Goal: Task Accomplishment & Management: Manage account settings

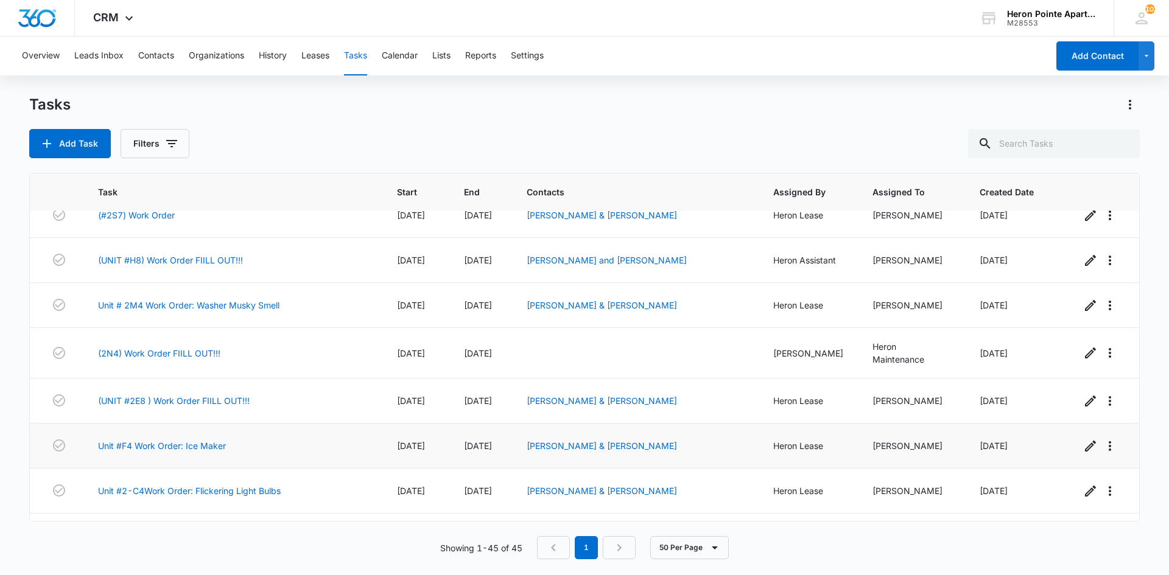
scroll to position [304, 0]
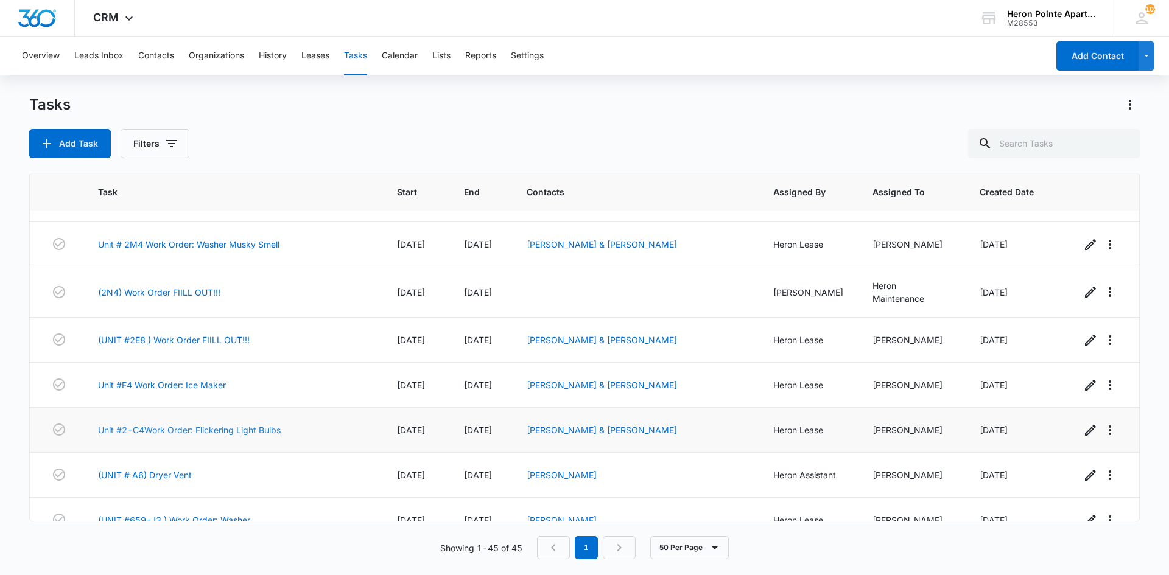
click at [228, 429] on link "Unit #2-C4Work Order: Flickering Light Bulbs" at bounding box center [189, 430] width 183 height 13
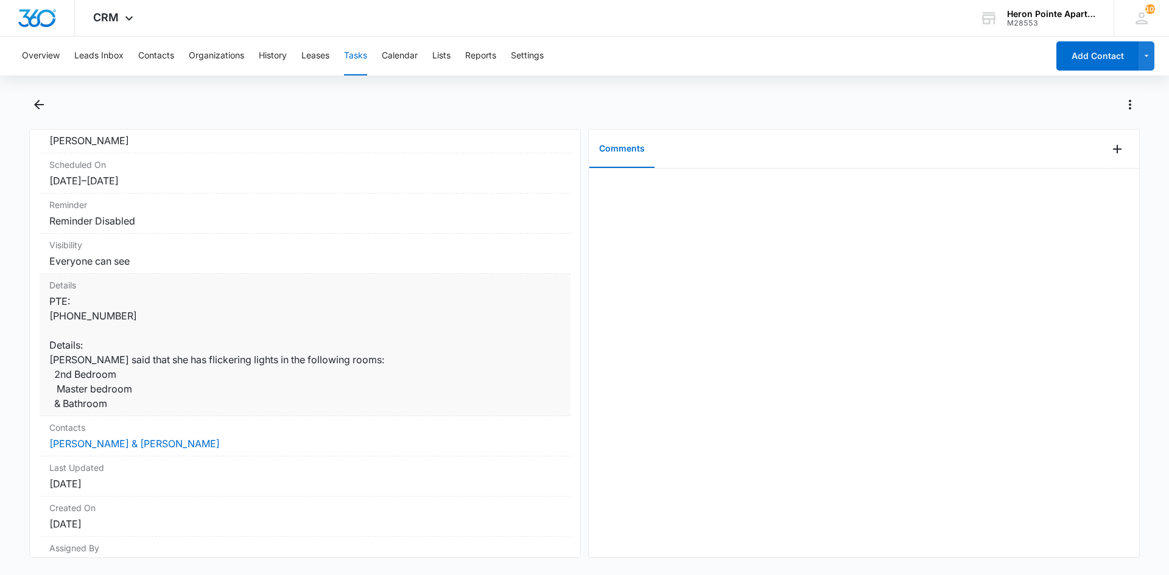
scroll to position [122, 0]
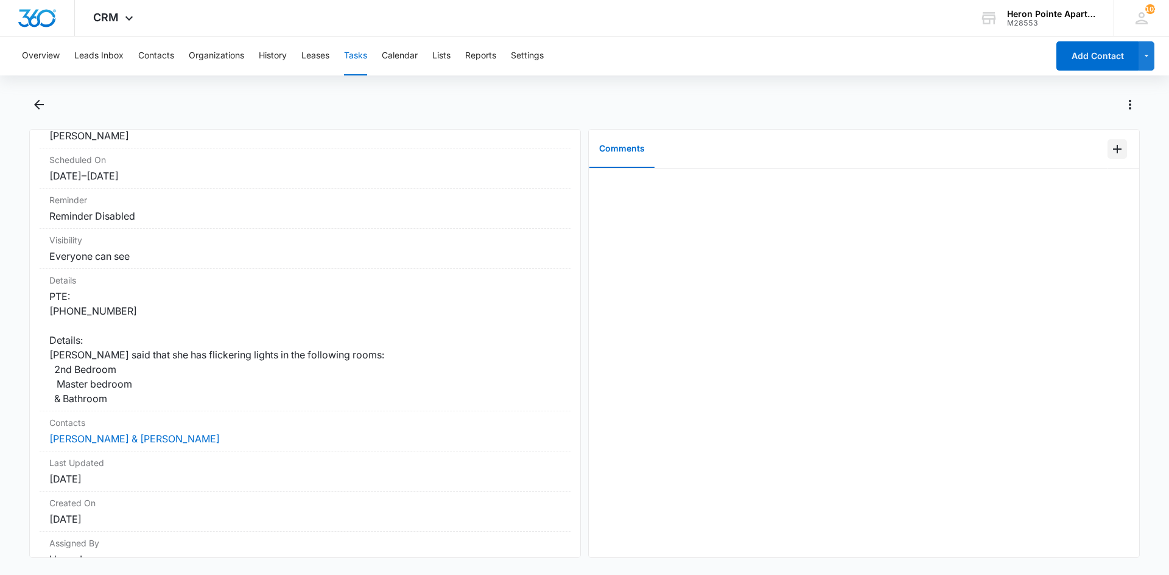
click at [1113, 146] on icon "Add Comment" at bounding box center [1117, 149] width 9 height 9
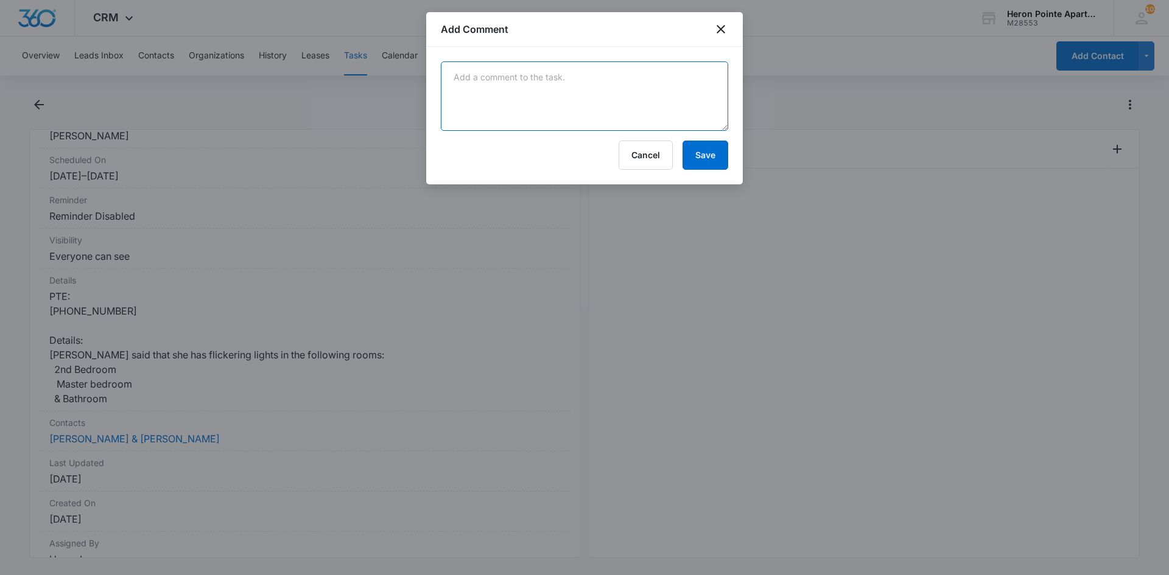
click at [511, 91] on textarea at bounding box center [584, 96] width 287 height 69
click at [621, 81] on textarea "Tenant stated only the master ceiling fan was flickering" at bounding box center [584, 96] width 287 height 69
click at [692, 77] on textarea "Tenant stated only the master ceiling fan light was flickering" at bounding box center [584, 96] width 287 height 69
type textarea "Tenant stated only the master ceiling fan light was flickering, changed out lig…"
click at [702, 150] on button "Save" at bounding box center [706, 155] width 46 height 29
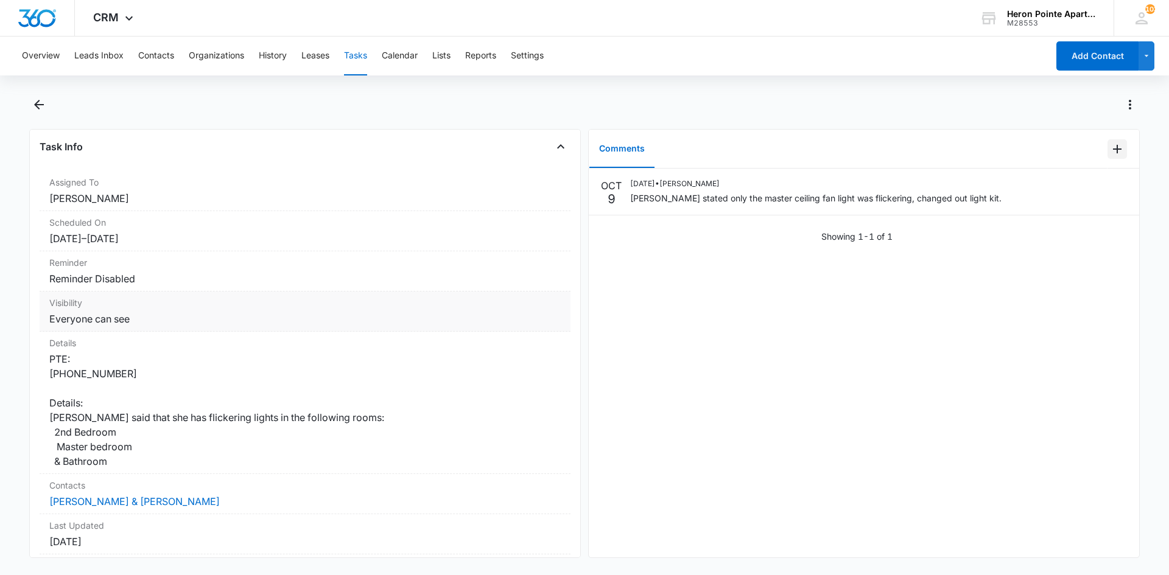
scroll to position [0, 0]
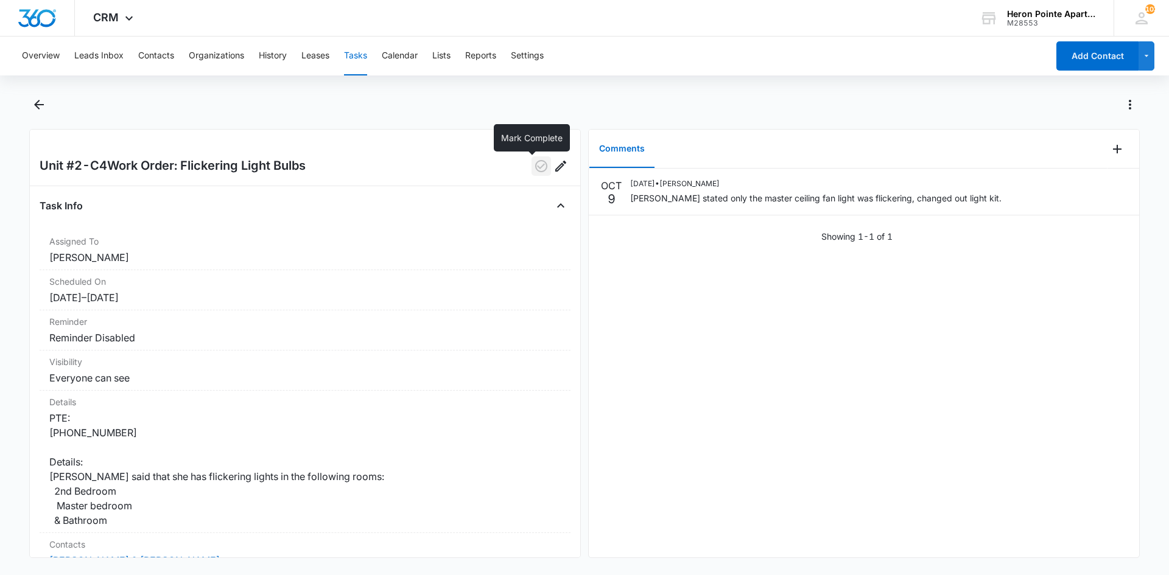
click at [535, 161] on icon "button" at bounding box center [541, 166] width 12 height 12
click at [357, 51] on button "Tasks" at bounding box center [355, 56] width 23 height 39
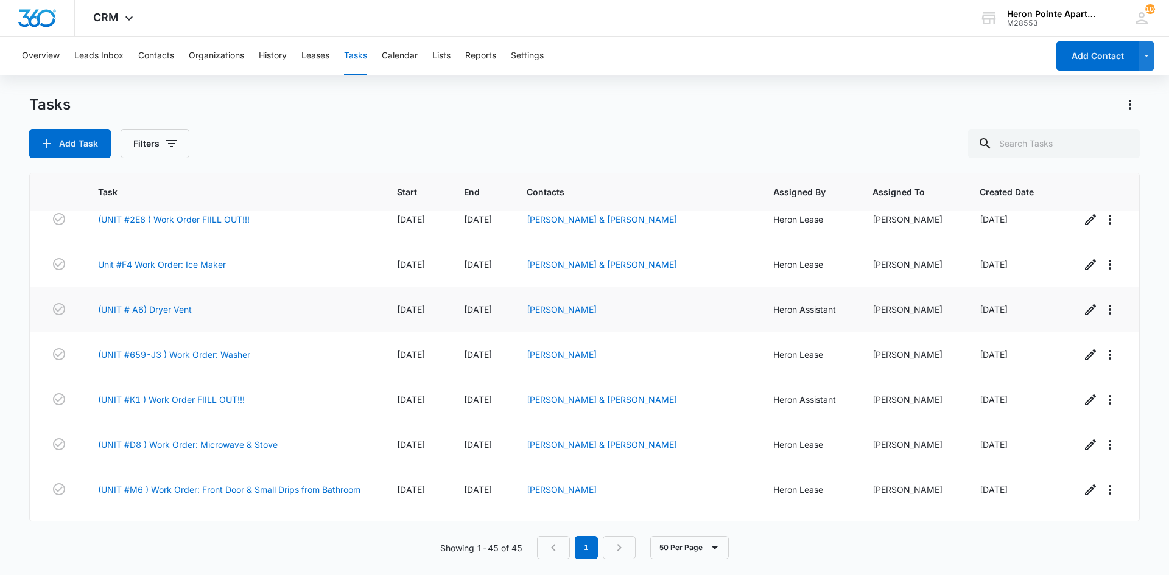
scroll to position [426, 0]
click at [149, 304] on link "(UNIT # A6) Dryer Vent" at bounding box center [145, 308] width 94 height 13
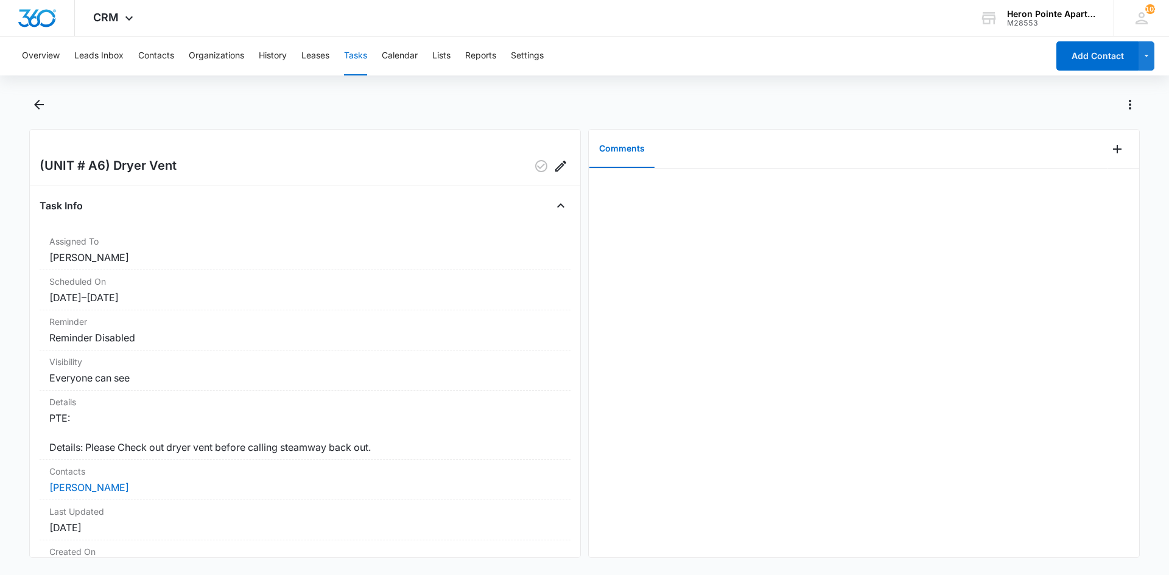
click at [362, 55] on button "Tasks" at bounding box center [355, 56] width 23 height 39
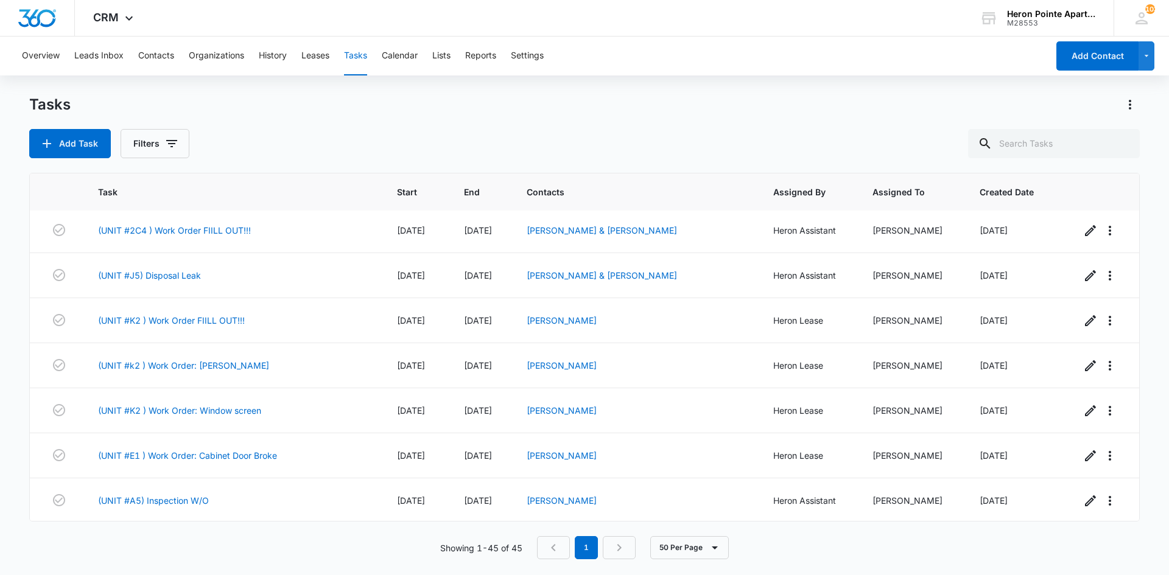
scroll to position [1157, 0]
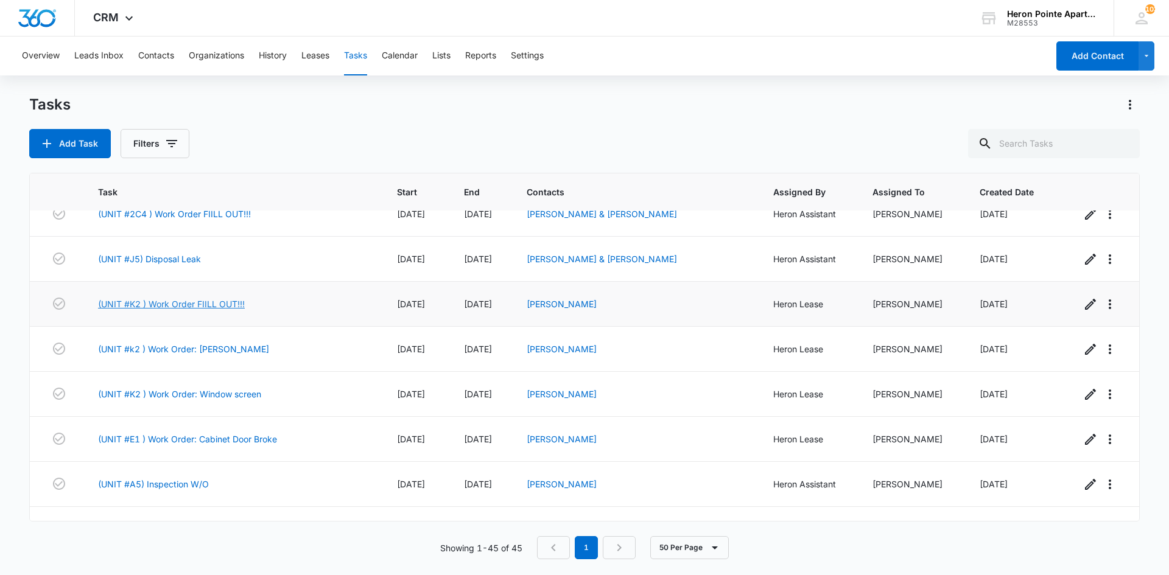
click at [206, 301] on link "(UNIT #K2 ) Work Order FIILL OUT!!!" at bounding box center [171, 304] width 147 height 13
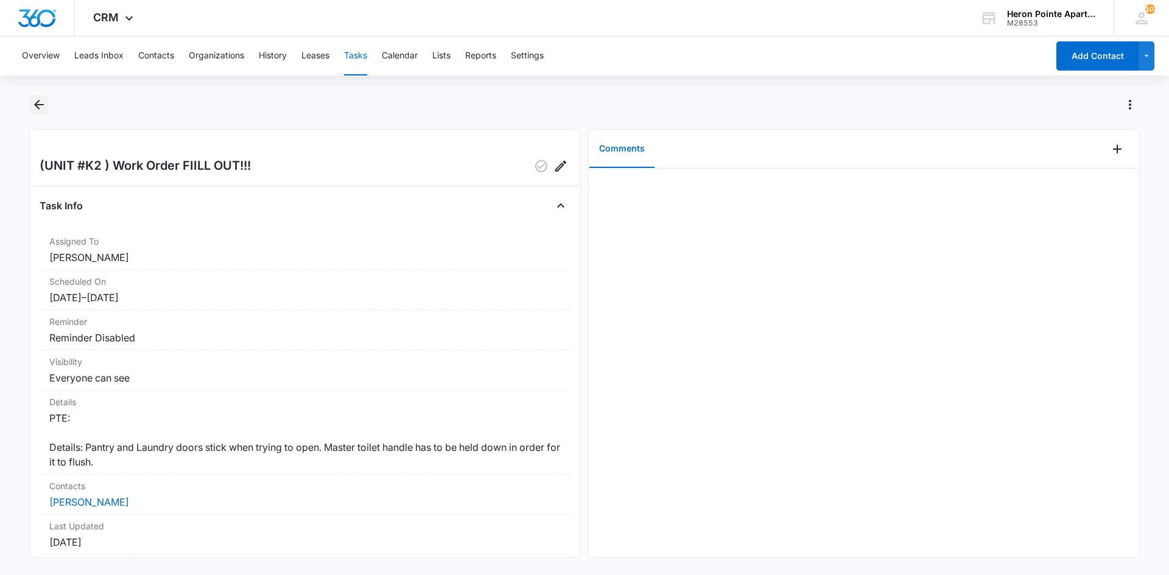
click at [40, 102] on icon "Back" at bounding box center [39, 104] width 15 height 15
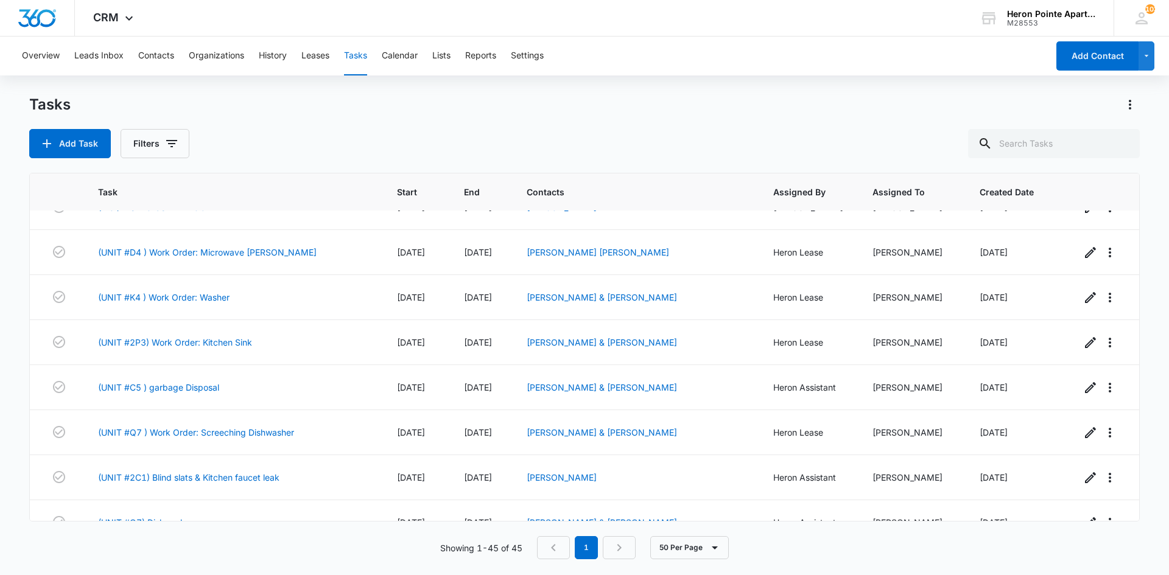
scroll to position [1723, 0]
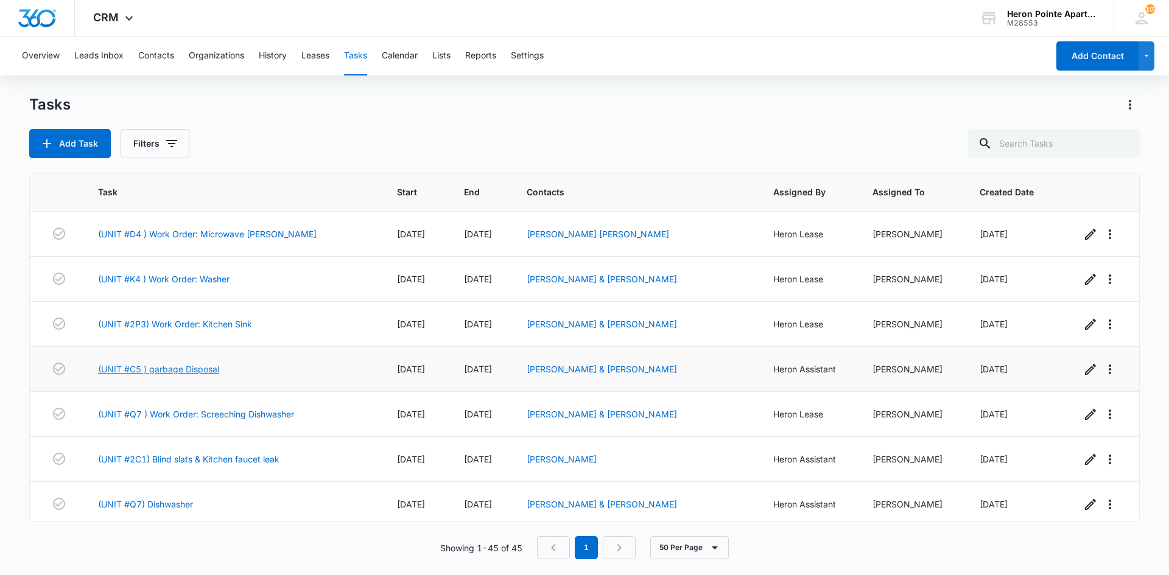
click at [191, 363] on link "(UNIT #C5 ) garbage Disposal" at bounding box center [158, 369] width 121 height 13
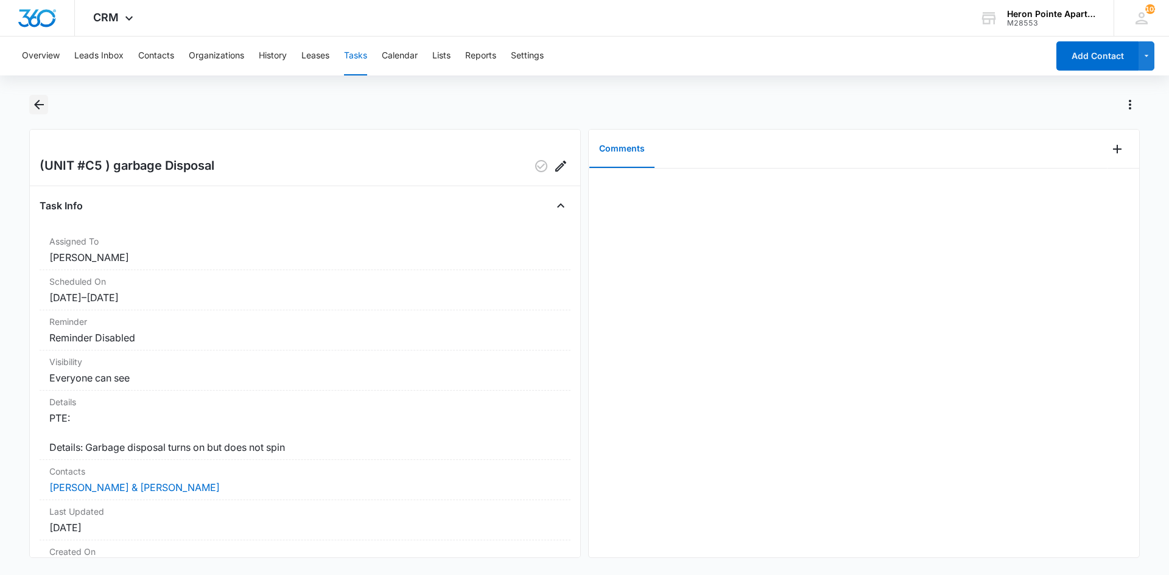
click at [39, 102] on icon "Back" at bounding box center [39, 104] width 15 height 15
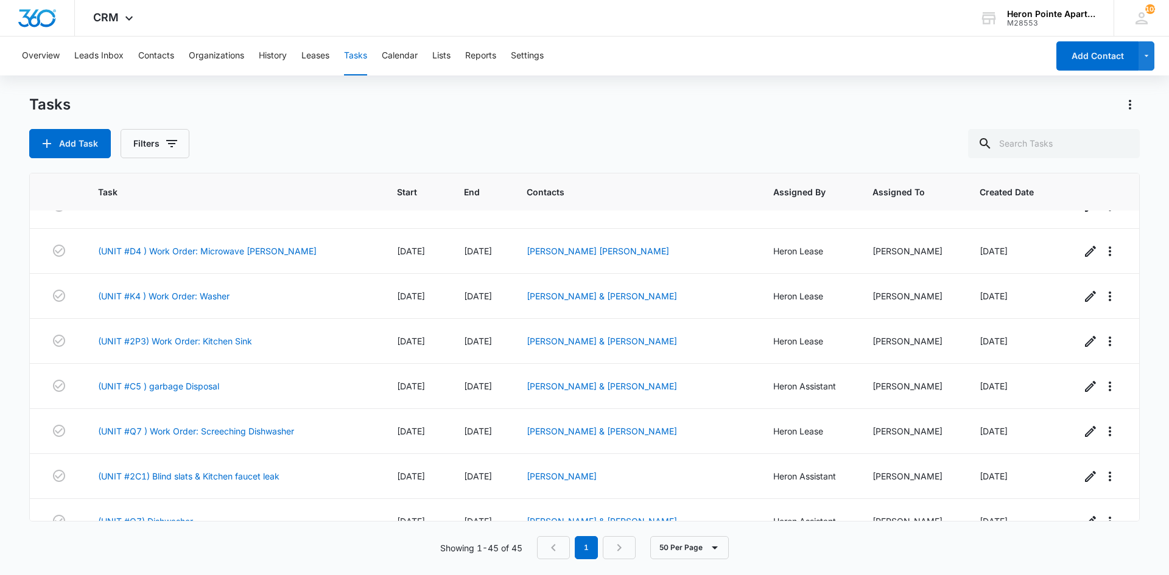
scroll to position [1723, 0]
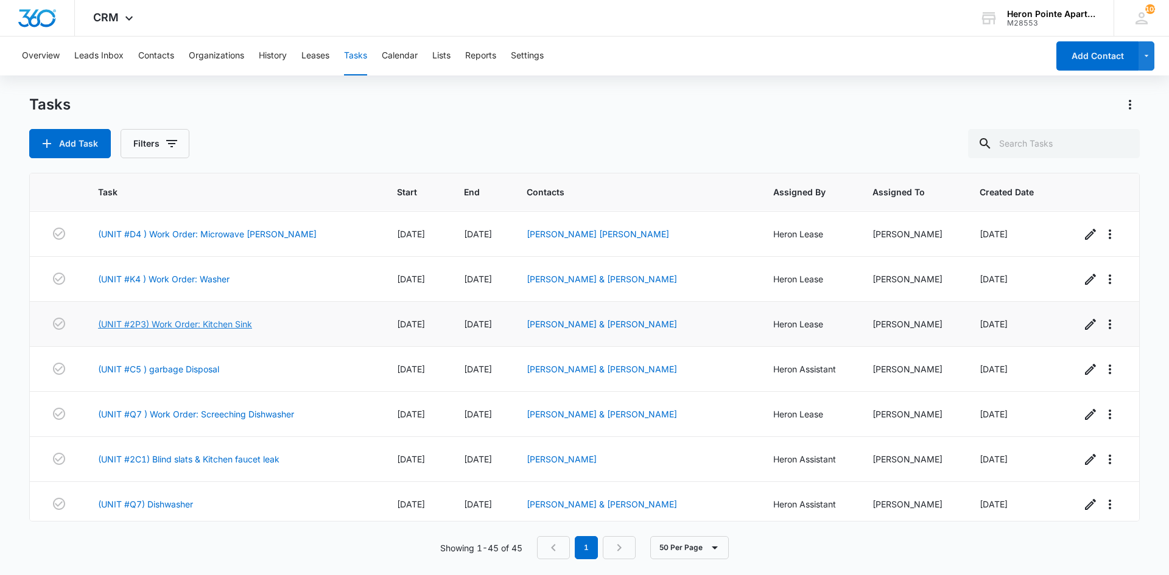
click at [211, 320] on link "(UNIT #2P3) Work Order: Kitchen Sink" at bounding box center [175, 324] width 154 height 13
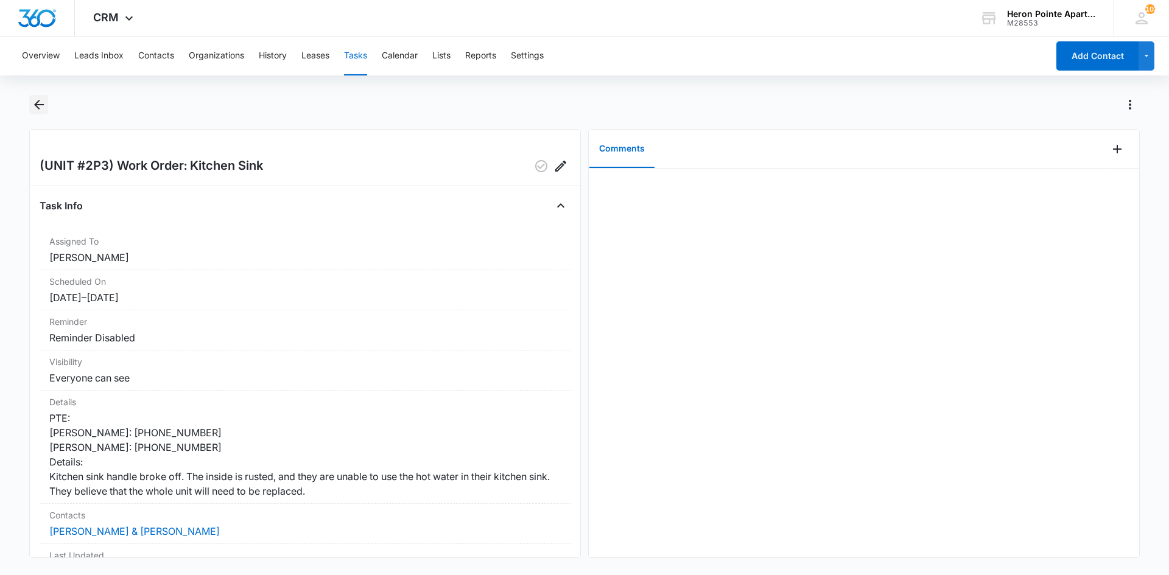
click at [41, 104] on icon "Back" at bounding box center [39, 104] width 15 height 15
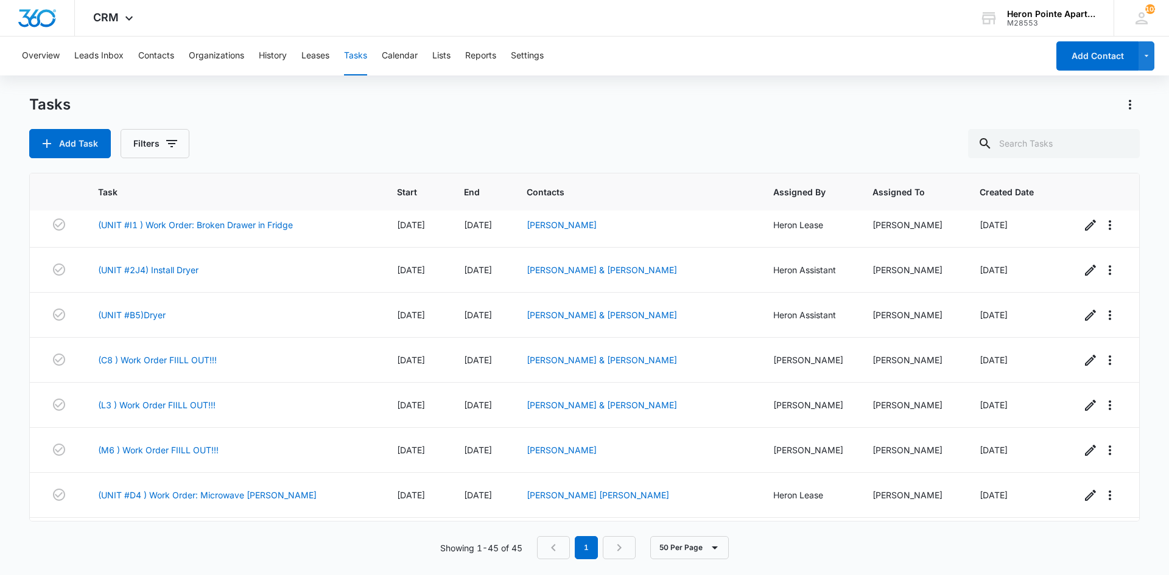
scroll to position [1723, 0]
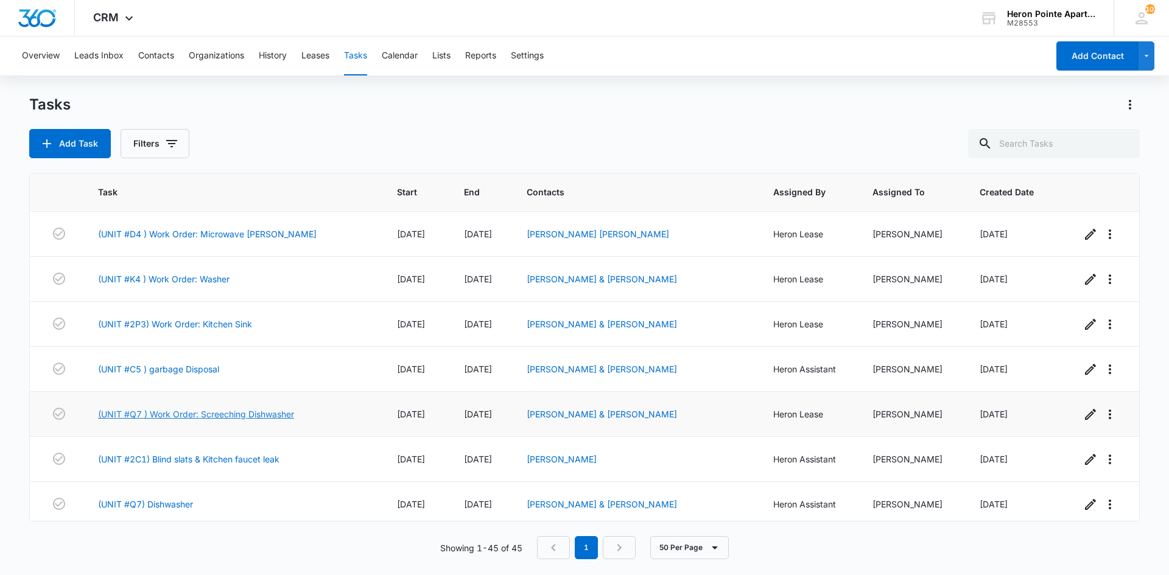
click at [200, 408] on link "(UNIT #Q7 ) Work Order: Screeching Dishwasher" at bounding box center [196, 414] width 196 height 13
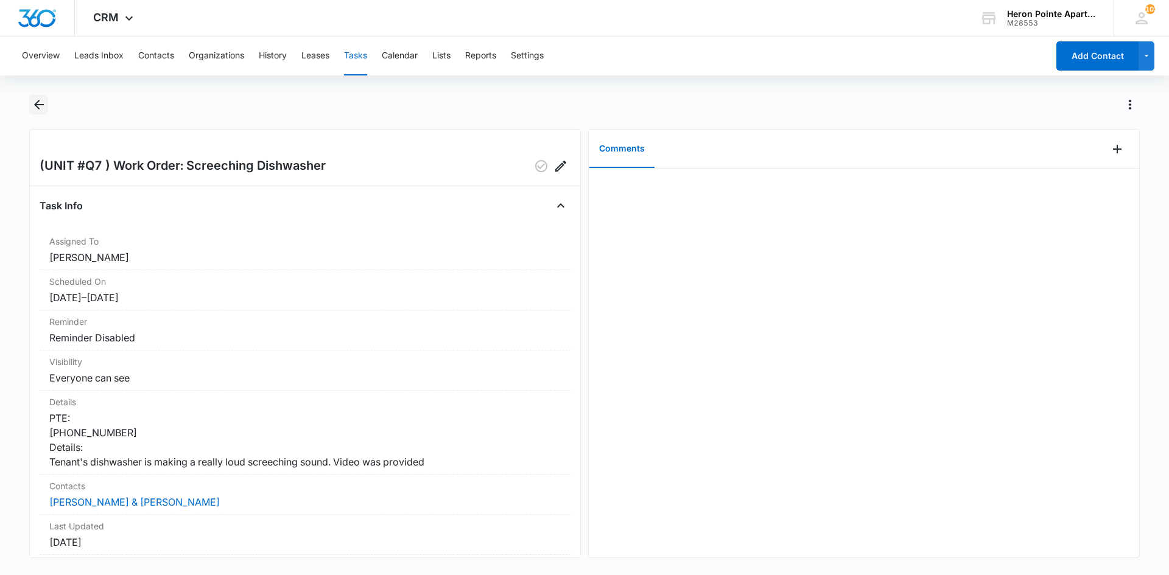
click at [39, 105] on icon "Back" at bounding box center [39, 105] width 10 height 10
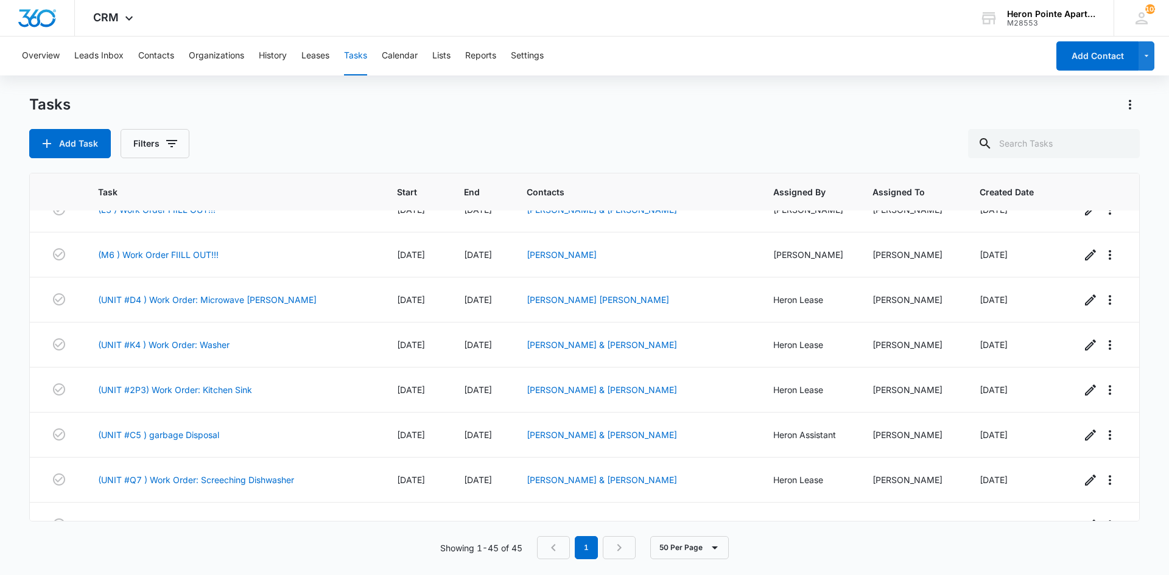
scroll to position [1723, 0]
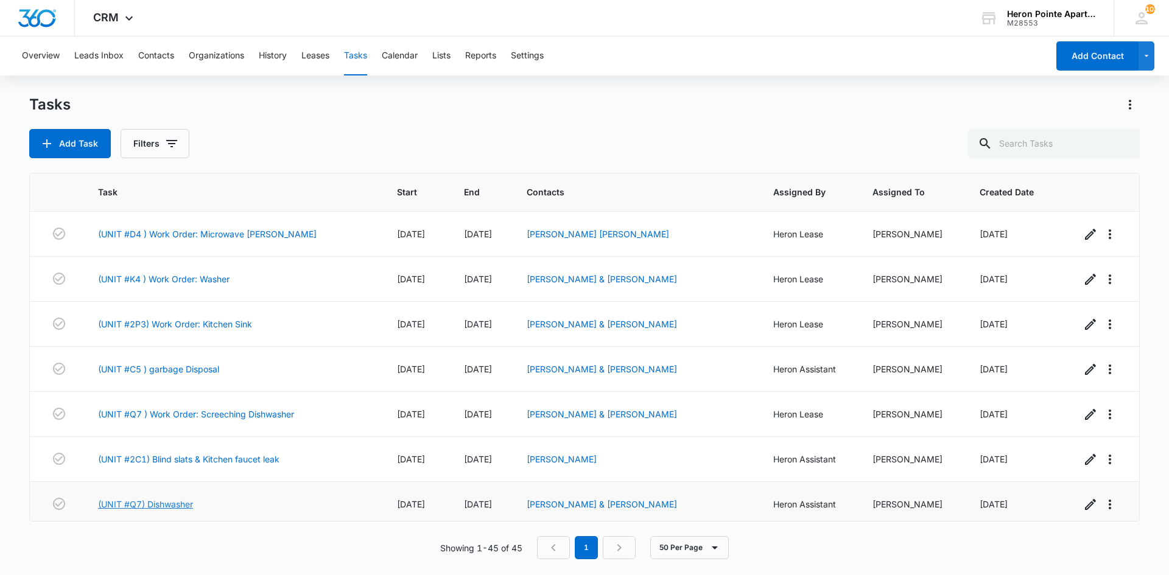
click at [166, 499] on link "(UNIT #Q7) Dishwasher" at bounding box center [145, 504] width 95 height 13
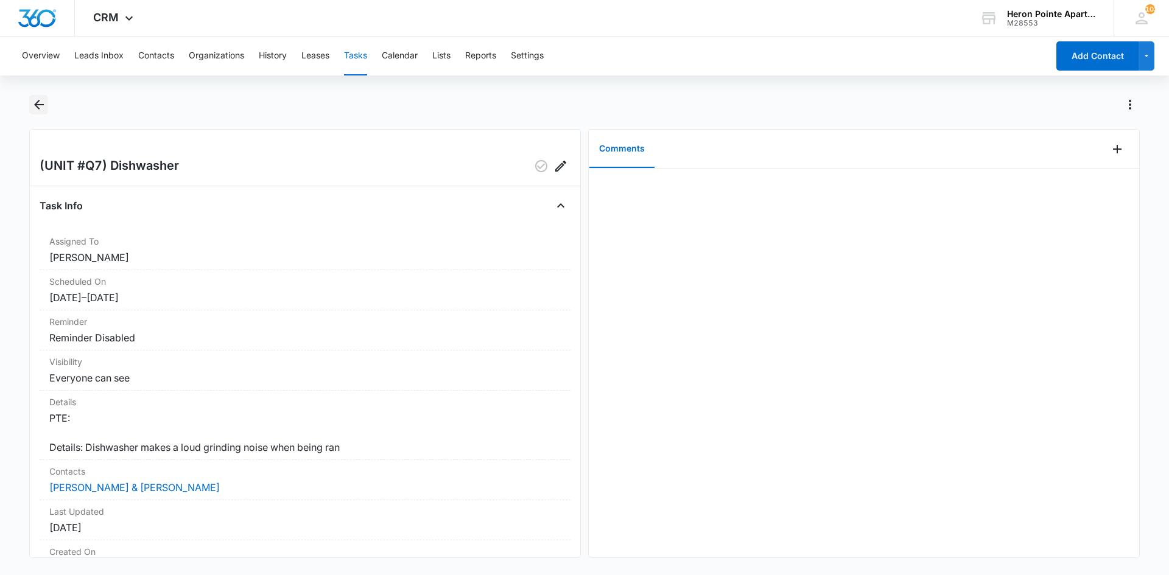
click at [37, 107] on icon "Back" at bounding box center [39, 105] width 10 height 10
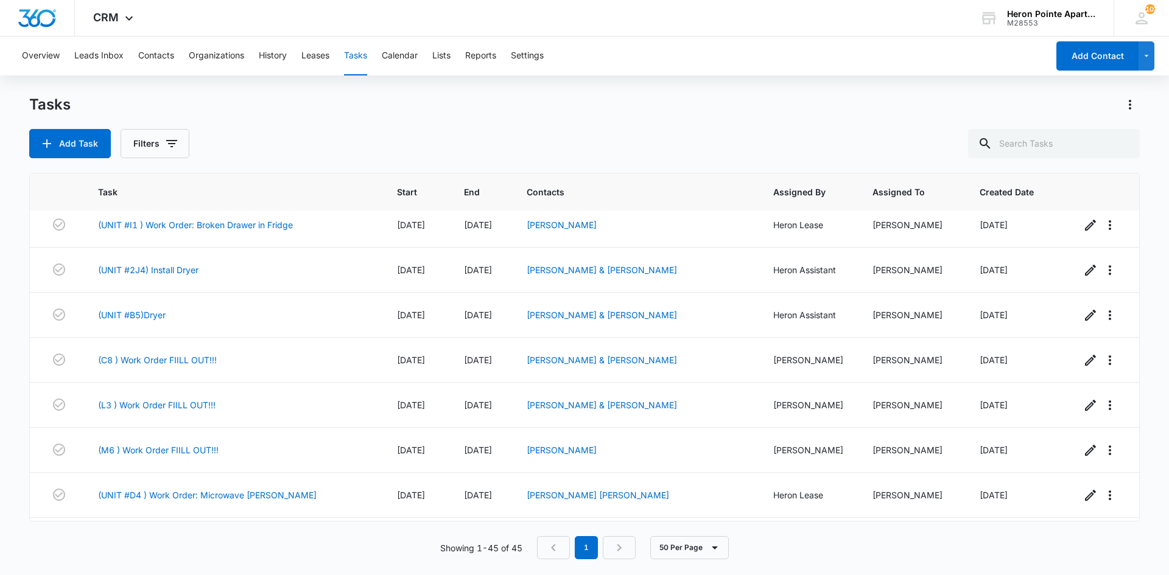
scroll to position [1723, 0]
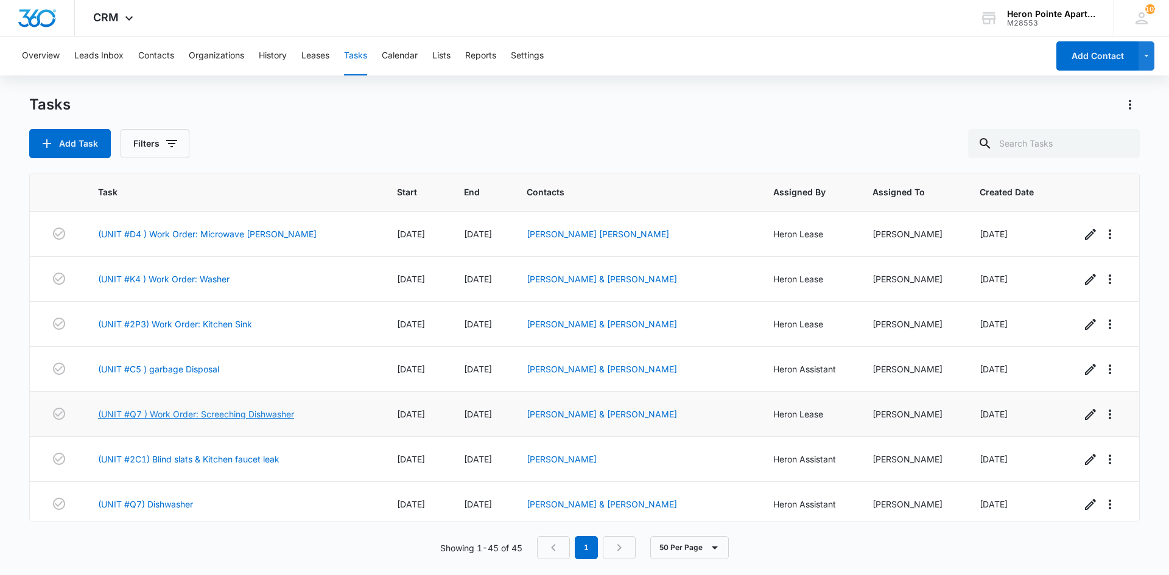
click at [166, 408] on link "(UNIT #Q7 ) Work Order: Screeching Dishwasher" at bounding box center [196, 414] width 196 height 13
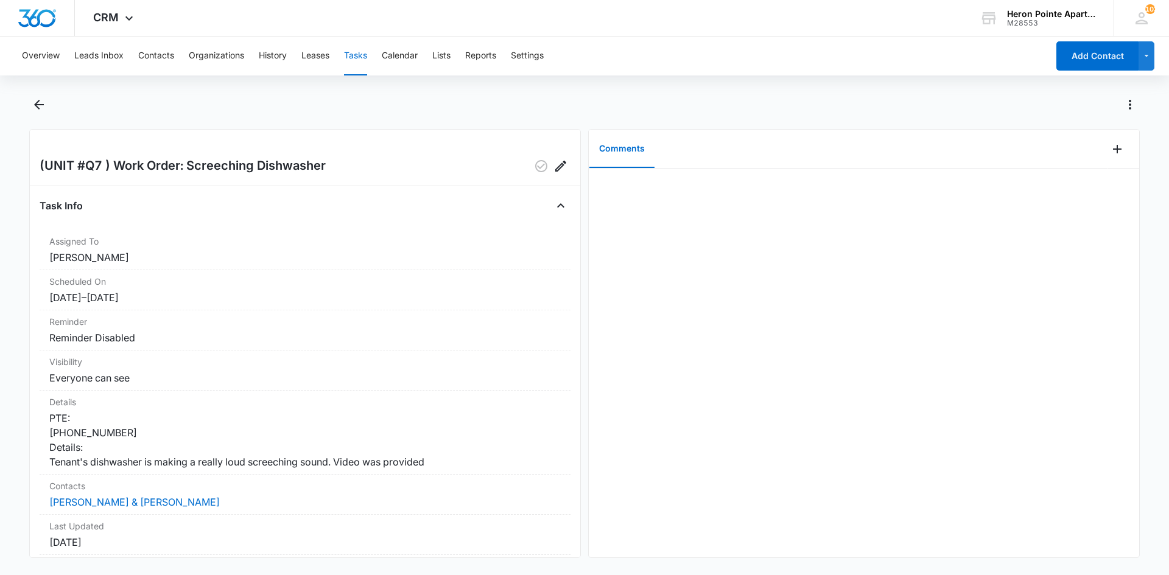
scroll to position [122, 0]
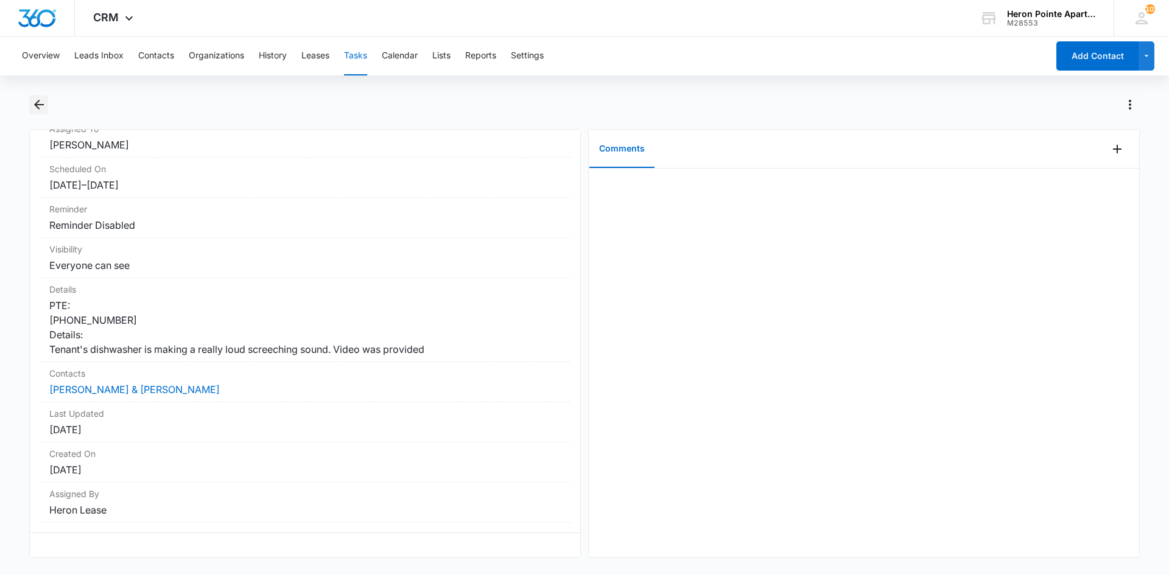
click at [38, 107] on icon "Back" at bounding box center [39, 104] width 15 height 15
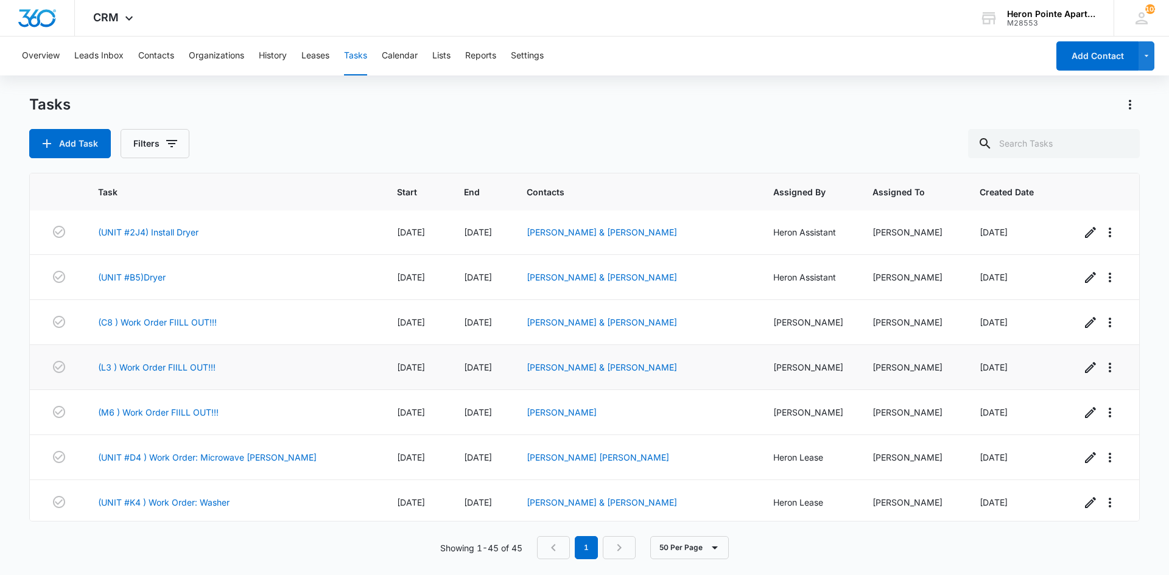
scroll to position [1723, 0]
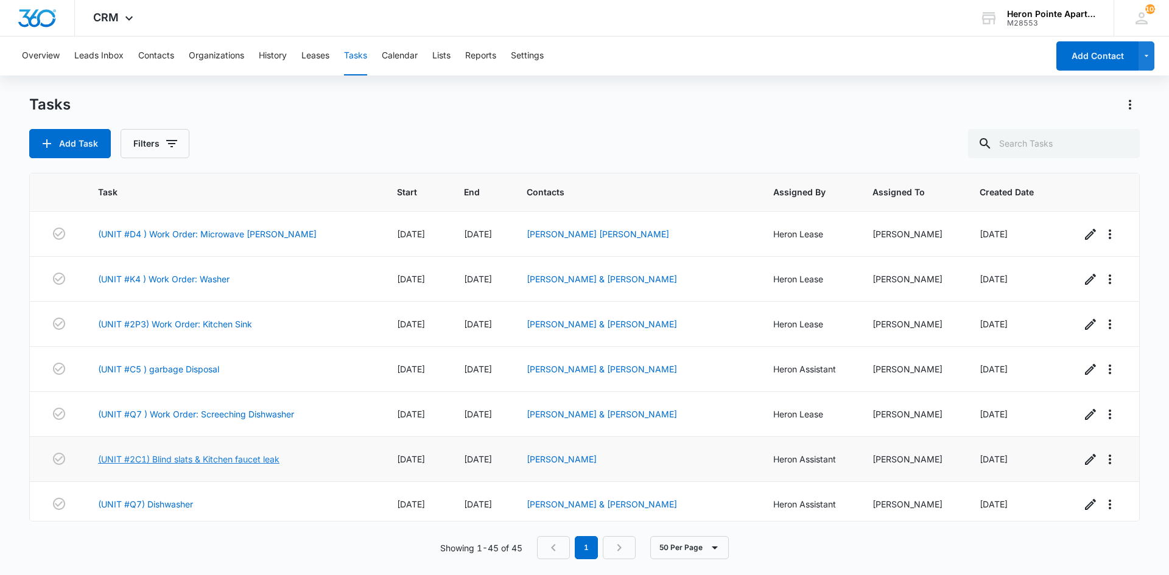
click at [211, 454] on link "(UNIT #2C1) Blind slats & Kitchen faucet leak" at bounding box center [188, 459] width 181 height 13
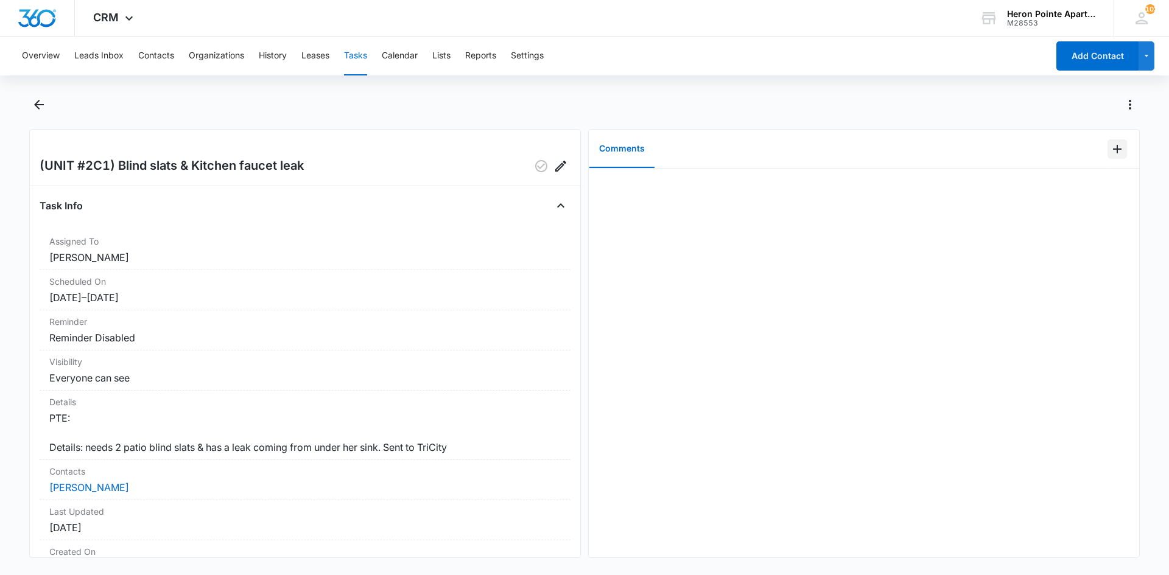
click at [1113, 149] on icon "Add Comment" at bounding box center [1117, 149] width 9 height 9
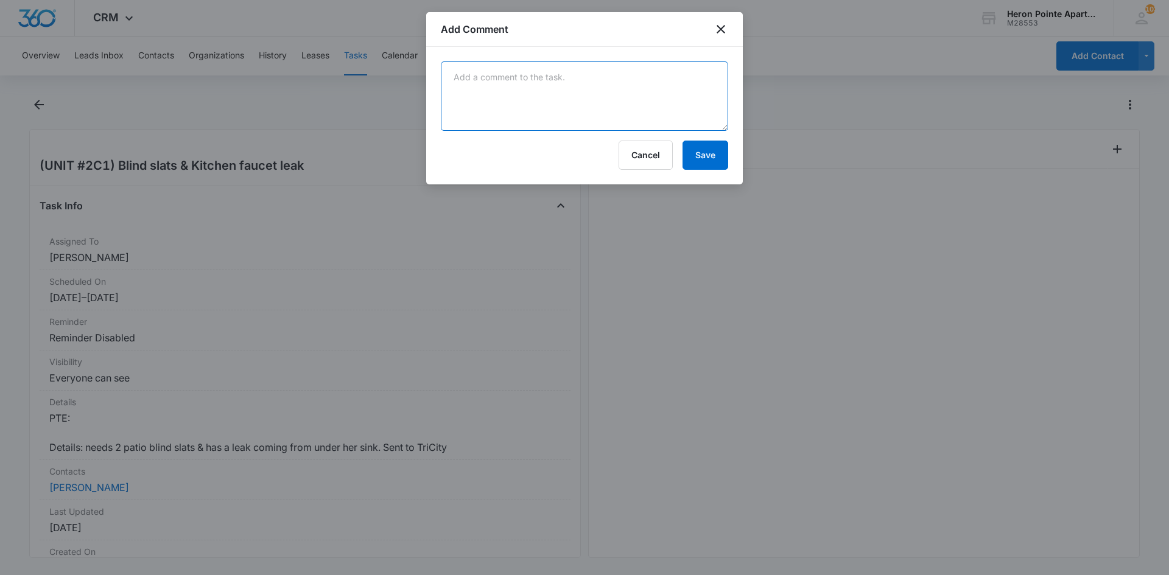
click at [488, 93] on textarea at bounding box center [584, 96] width 287 height 69
type textarea "Blind slats replaced"
click at [706, 150] on button "Save" at bounding box center [706, 155] width 46 height 29
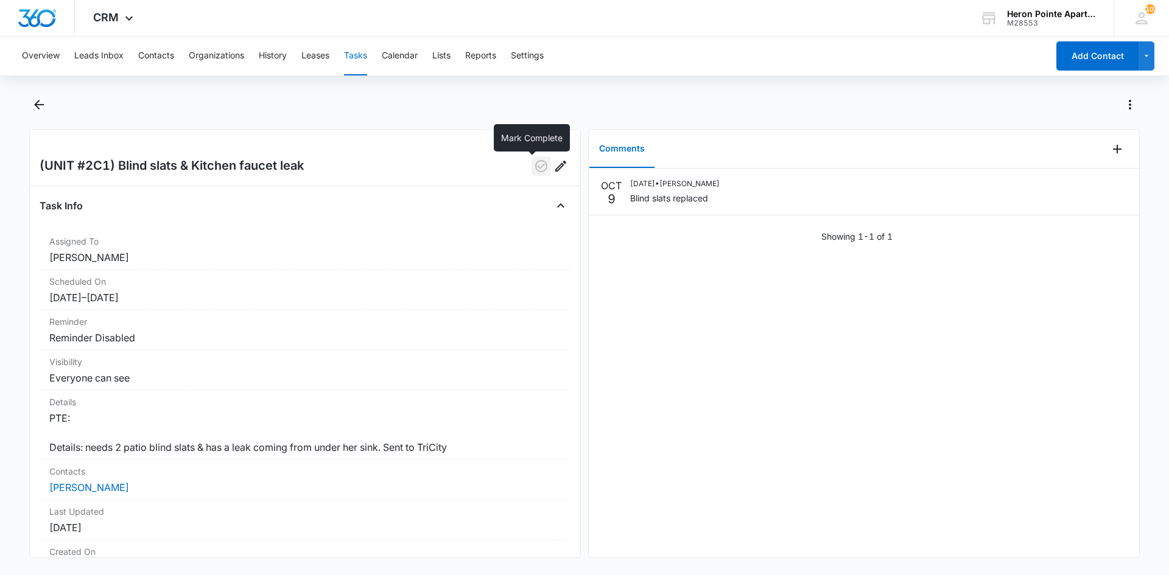
click at [534, 165] on icon "button" at bounding box center [541, 166] width 15 height 15
click at [535, 165] on icon "button" at bounding box center [541, 166] width 12 height 12
drag, startPoint x: 38, startPoint y: 104, endPoint x: 72, endPoint y: 110, distance: 34.5
click at [38, 104] on icon "Back" at bounding box center [39, 104] width 15 height 15
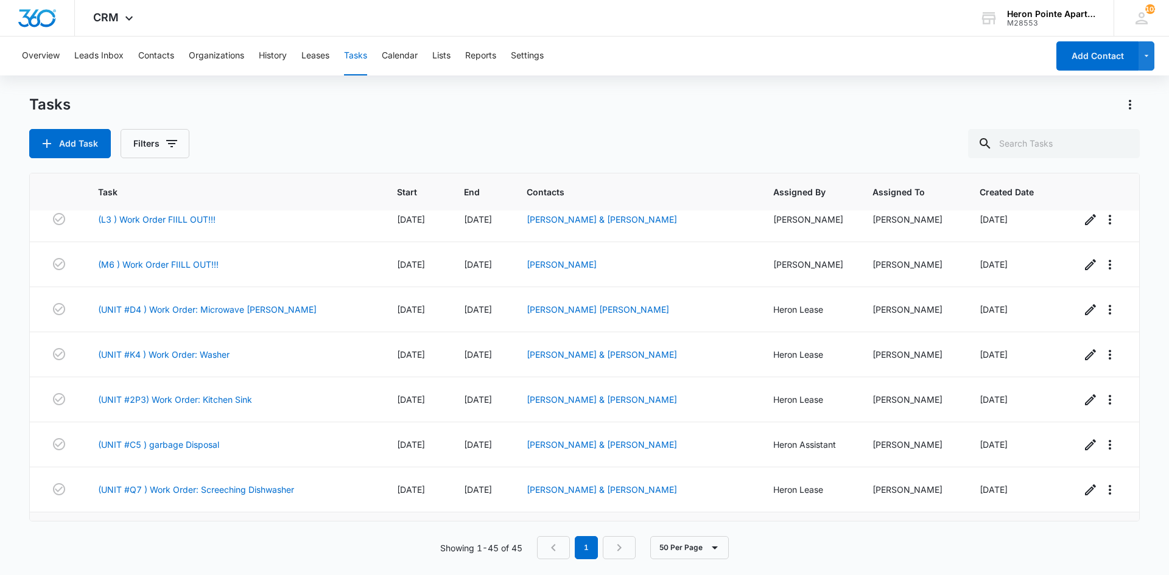
scroll to position [1723, 0]
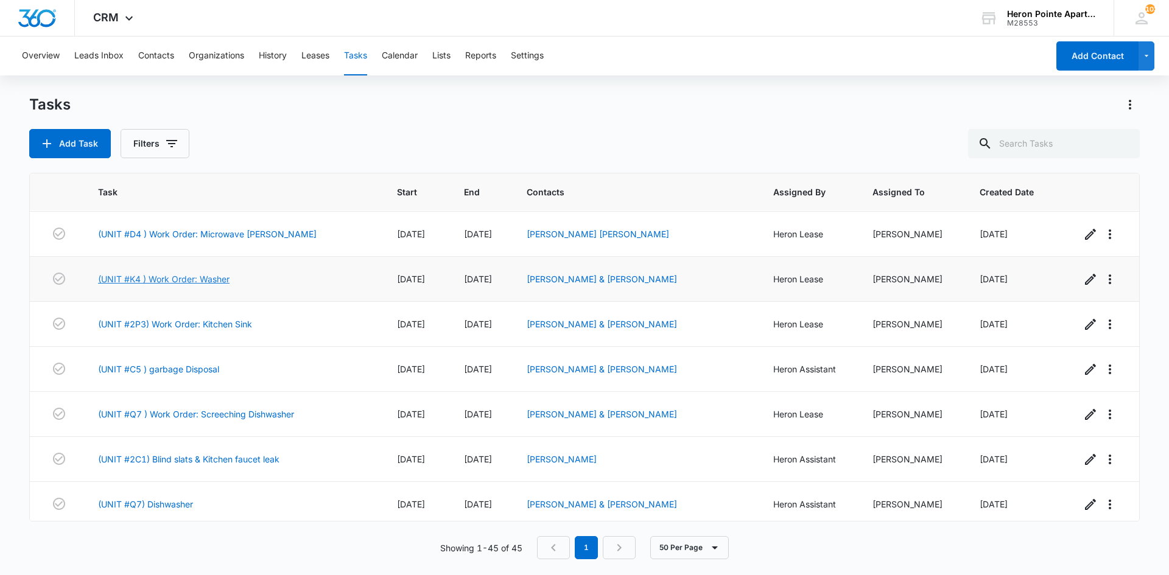
click at [206, 273] on link "(UNIT #K4 ) Work Order: Washer" at bounding box center [164, 279] width 132 height 13
